Goal: Task Accomplishment & Management: Manage account settings

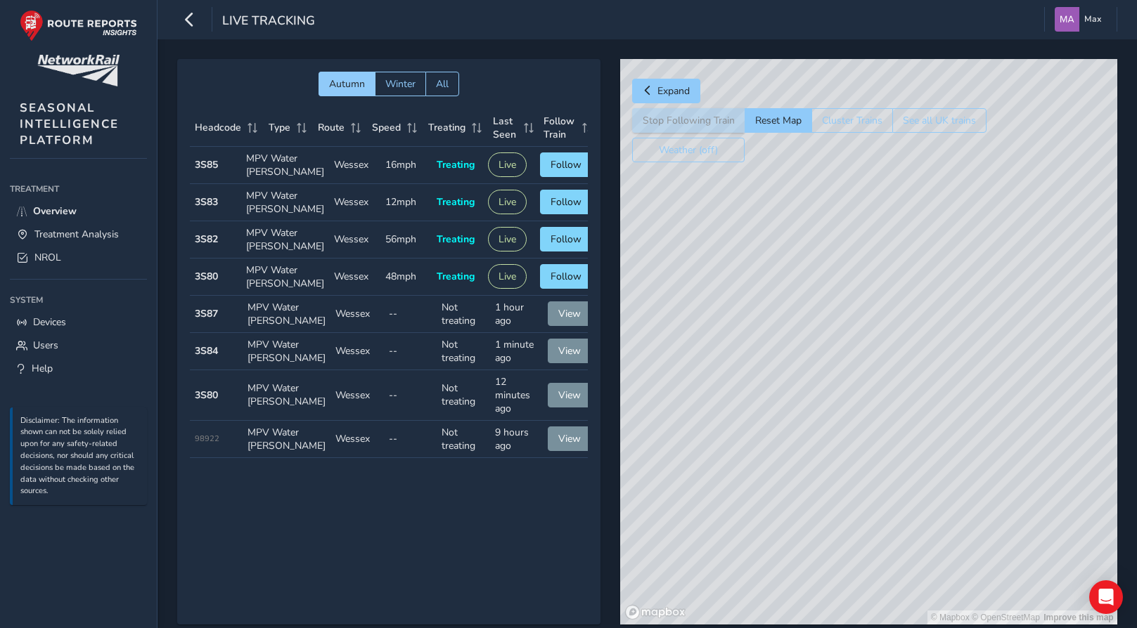
click at [329, 221] on td "Route Wessex" at bounding box center [354, 202] width 51 height 37
click at [568, 209] on span "Follow" at bounding box center [565, 201] width 31 height 13
drag, startPoint x: 808, startPoint y: 359, endPoint x: 1037, endPoint y: 314, distance: 233.5
click at [1037, 314] on div "© Mapbox © OpenStreetMap Improve this map" at bounding box center [868, 342] width 497 height 566
drag, startPoint x: 1178, startPoint y: 321, endPoint x: 956, endPoint y: 342, distance: 222.4
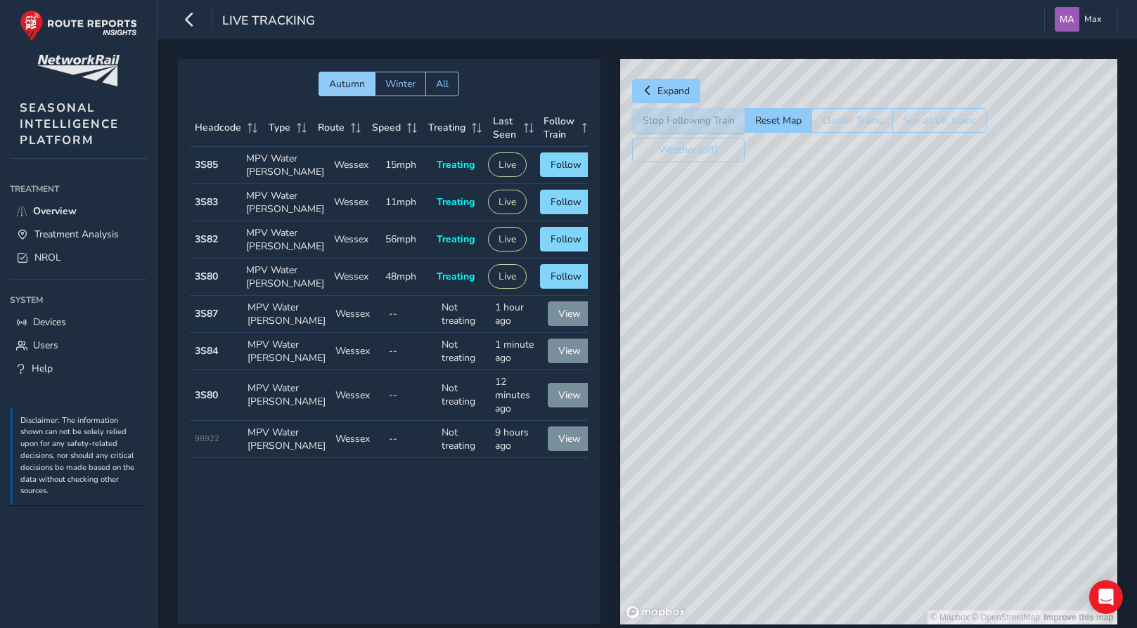
click at [956, 342] on div "© Mapbox © OpenStreetMap Improve this map" at bounding box center [868, 342] width 497 height 566
drag, startPoint x: 958, startPoint y: 281, endPoint x: 853, endPoint y: 375, distance: 141.4
click at [853, 375] on div "© Mapbox © OpenStreetMap Improve this map" at bounding box center [868, 342] width 497 height 566
click at [1076, 333] on div "© Mapbox © OpenStreetMap Improve this map" at bounding box center [868, 342] width 497 height 566
drag, startPoint x: 894, startPoint y: 458, endPoint x: 960, endPoint y: 435, distance: 70.7
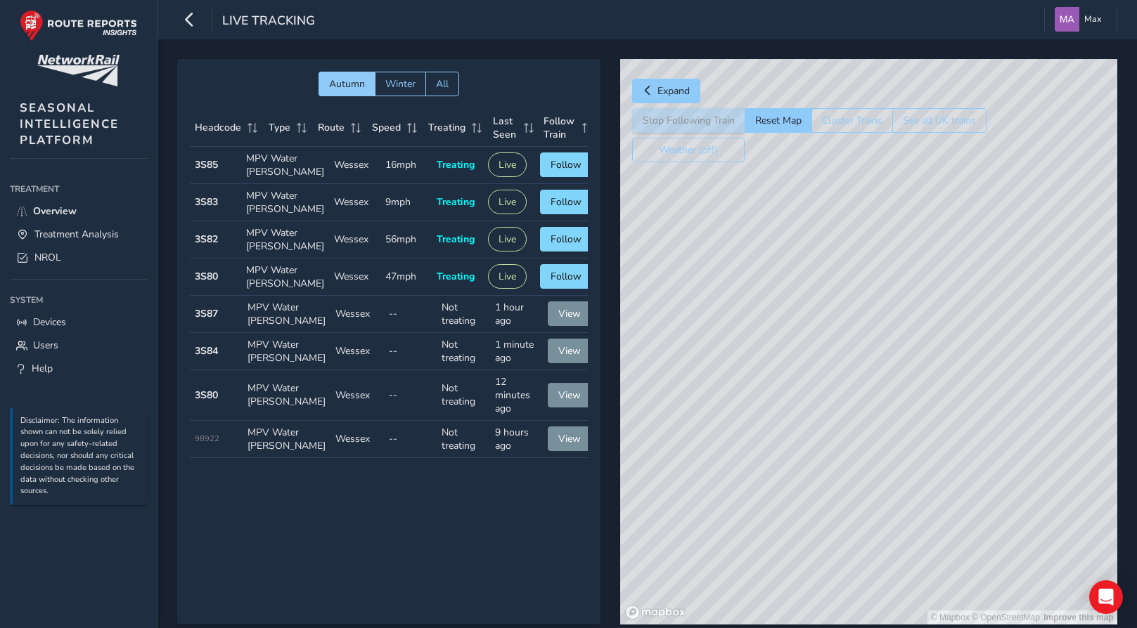
click at [960, 435] on div "© Mapbox © OpenStreetMap Improve this map" at bounding box center [868, 342] width 497 height 566
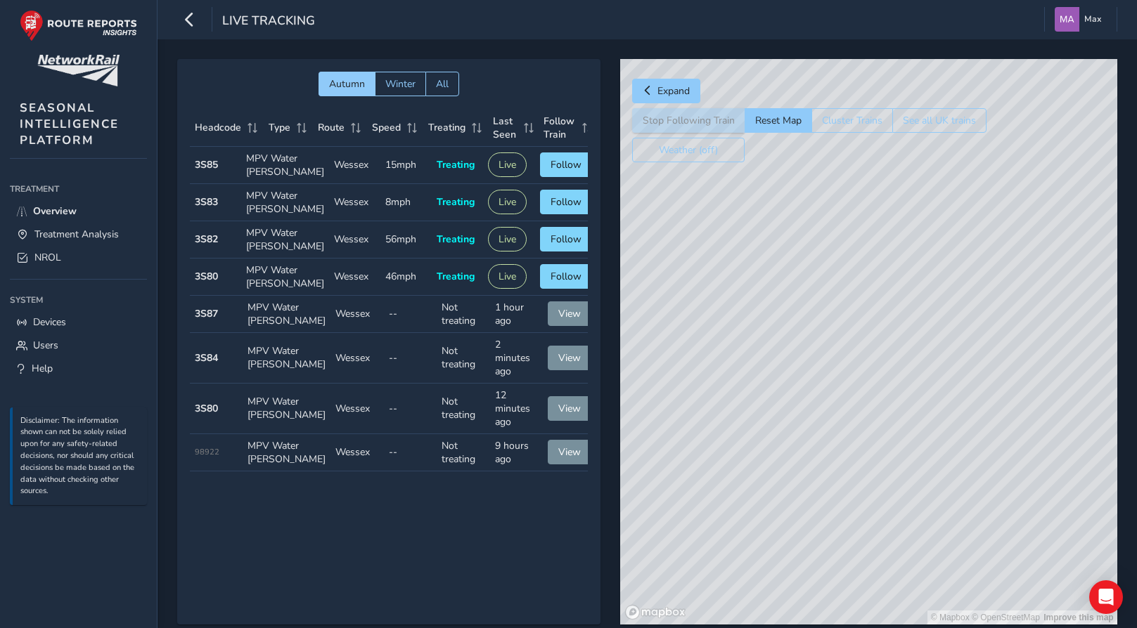
drag, startPoint x: 887, startPoint y: 394, endPoint x: 844, endPoint y: 427, distance: 54.1
click at [844, 427] on div "© Mapbox © OpenStreetMap Improve this map" at bounding box center [868, 342] width 497 height 566
click at [41, 258] on span "NROL" at bounding box center [47, 257] width 27 height 13
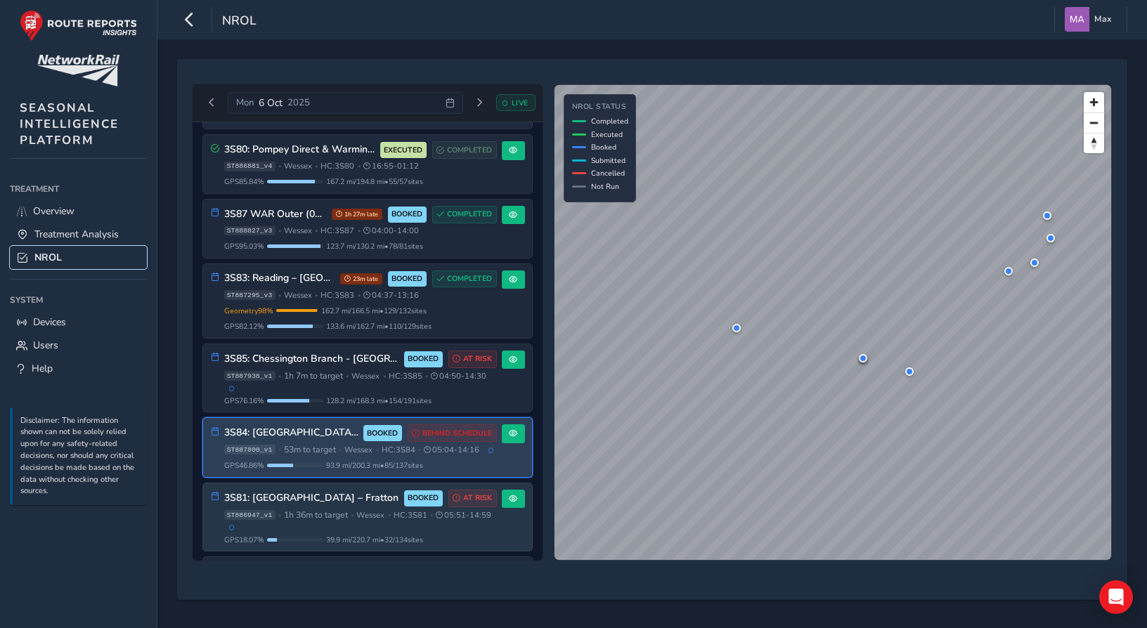
scroll to position [61, 0]
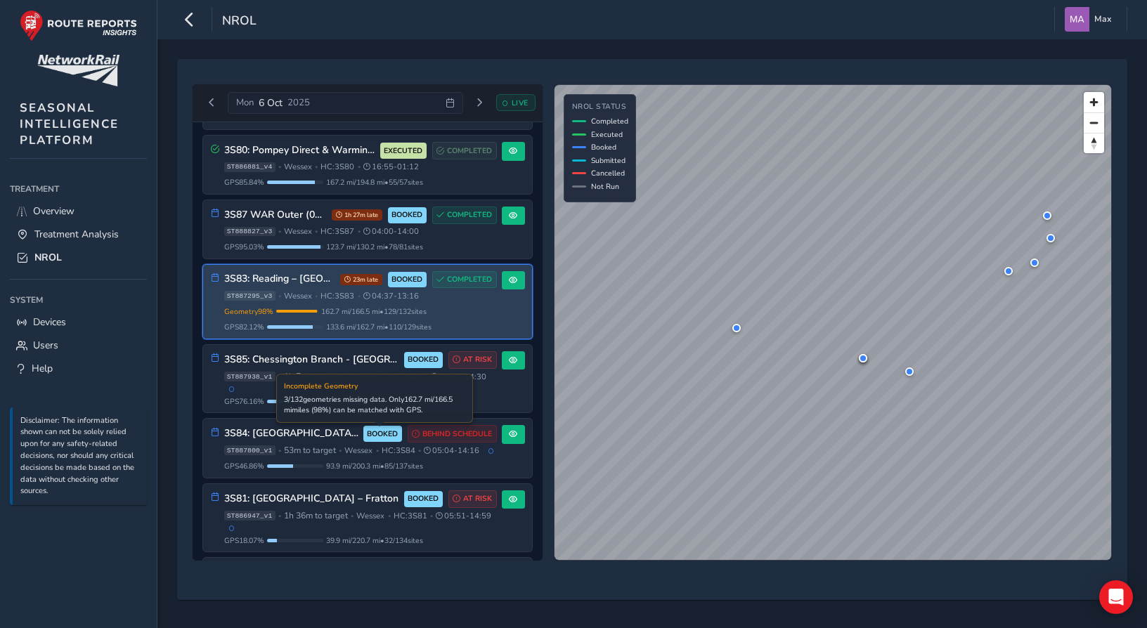
click at [387, 315] on span "162.7 mi / 166.5 mi • 129 / 132 sites" at bounding box center [373, 312] width 105 height 11
click at [509, 280] on span at bounding box center [513, 280] width 8 height 8
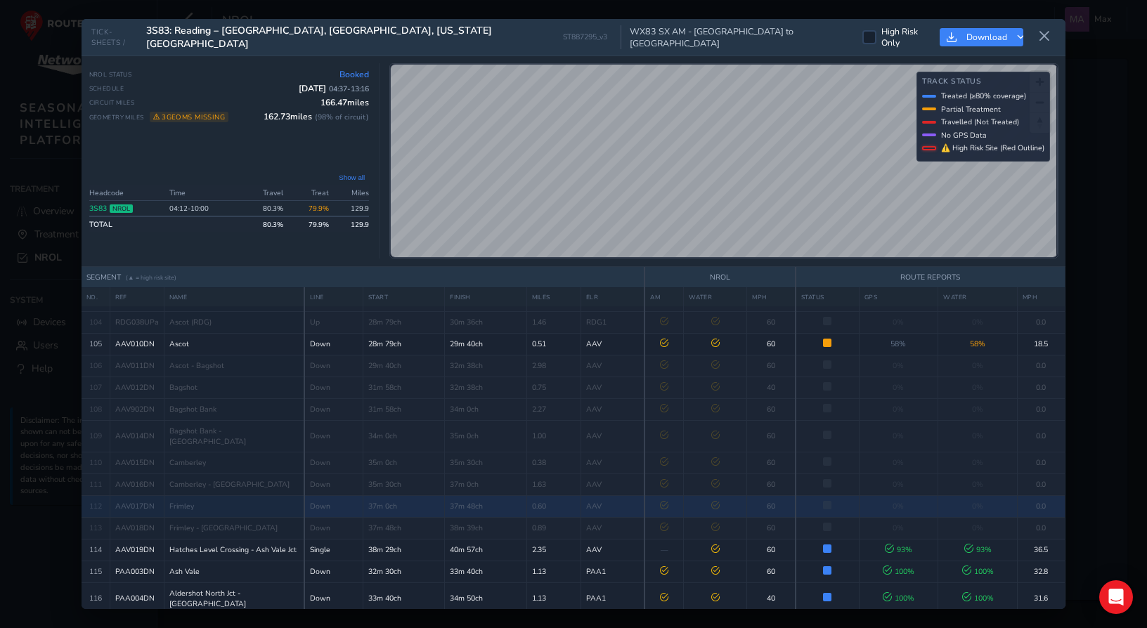
scroll to position [2418, 0]
